Goal: Information Seeking & Learning: Learn about a topic

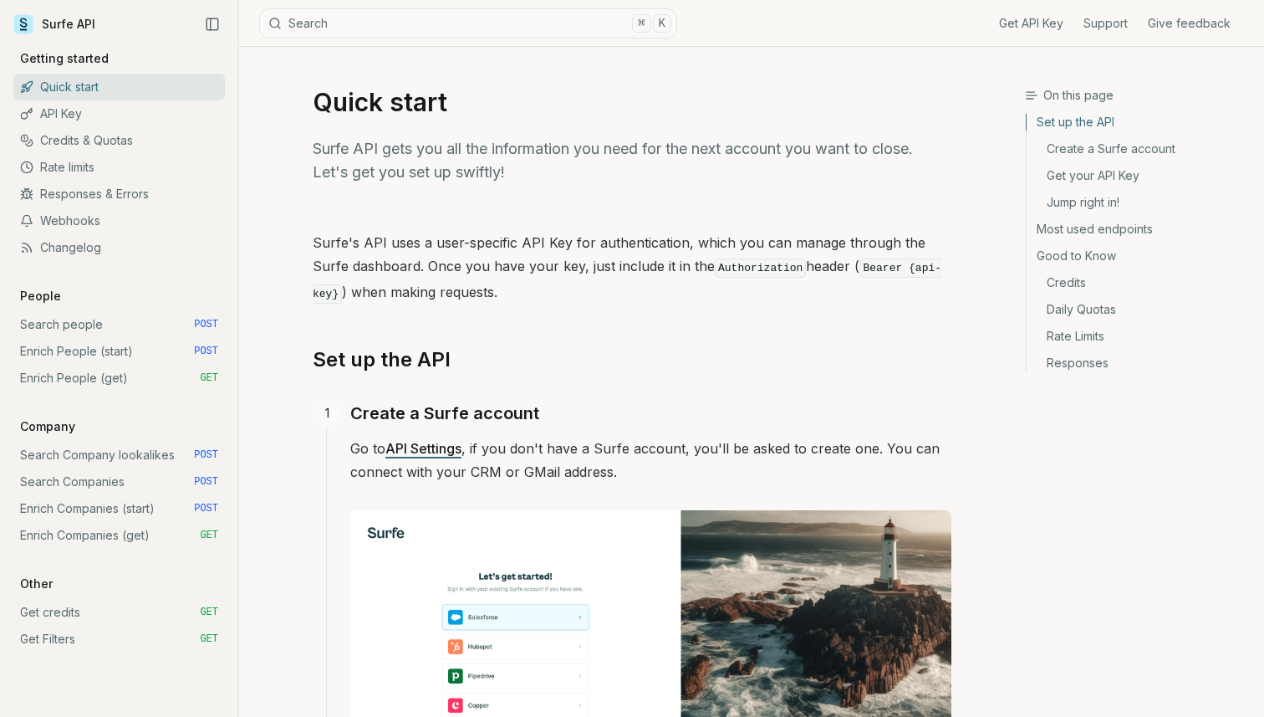
click at [79, 166] on link "Rate limits" at bounding box center [119, 167] width 212 height 27
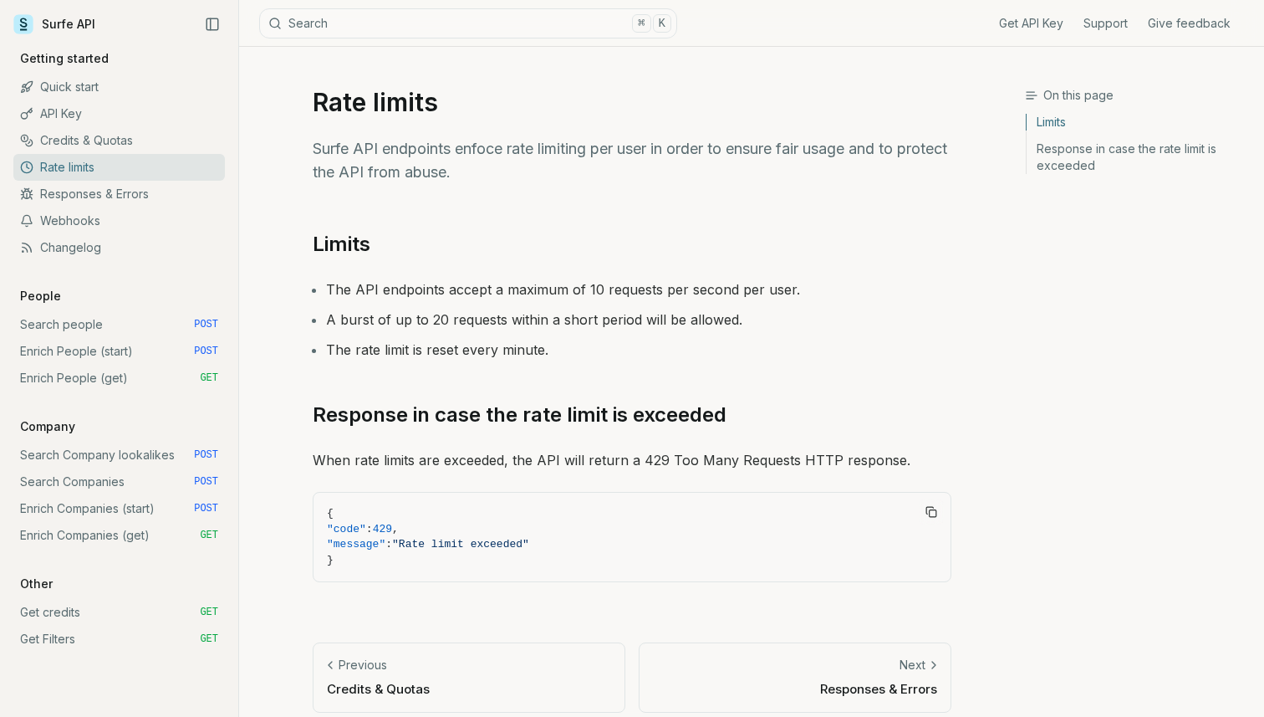
scroll to position [15, 0]
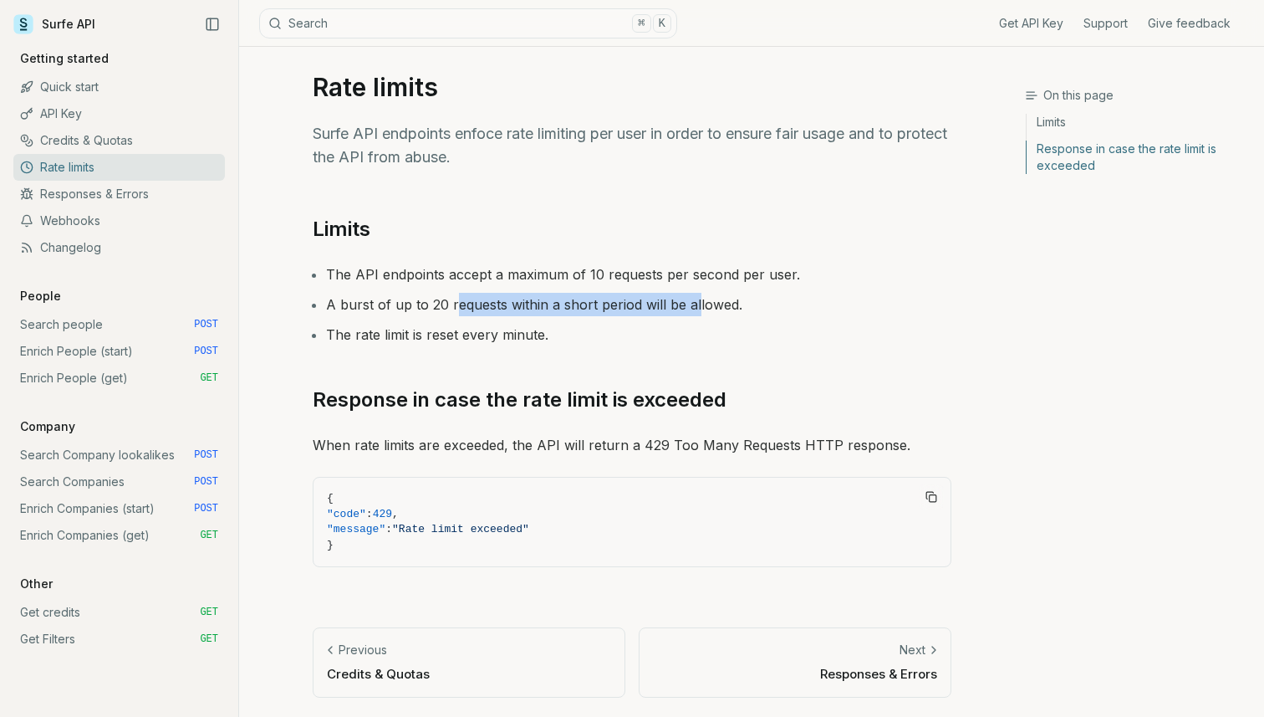
drag, startPoint x: 457, startPoint y: 309, endPoint x: 697, endPoint y: 304, distance: 240.9
click at [697, 303] on li "A burst of up to 20 requests within a short period will be allowed." at bounding box center [638, 304] width 625 height 23
click at [697, 304] on li "A burst of up to 20 requests within a short period will be allowed." at bounding box center [638, 304] width 625 height 23
click at [86, 140] on link "Credits & Quotas" at bounding box center [119, 140] width 212 height 27
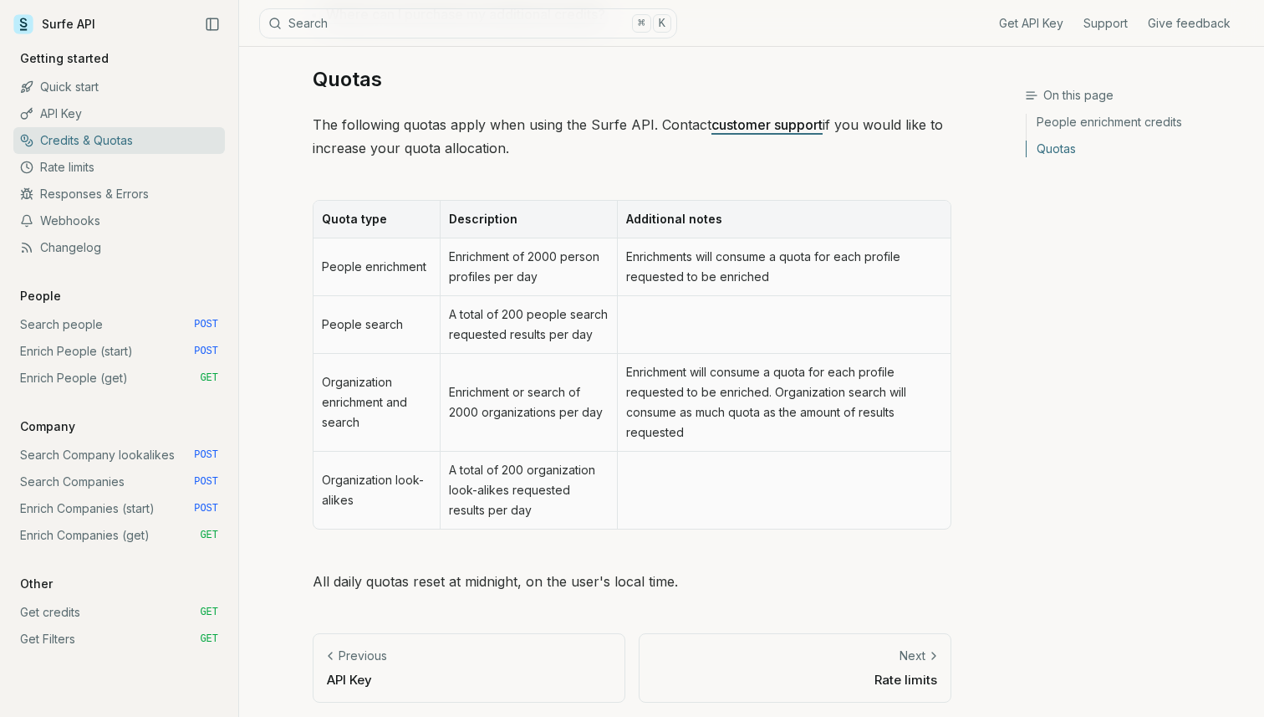
scroll to position [739, 0]
